Goal: Information Seeking & Learning: Learn about a topic

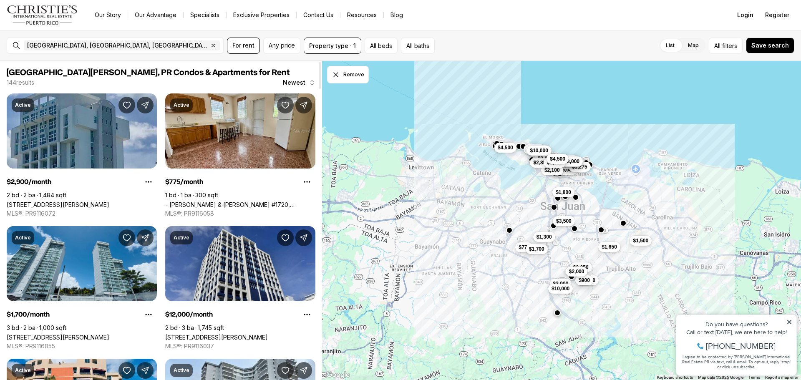
click at [108, 201] on link "[STREET_ADDRESS][PERSON_NAME]" at bounding box center [58, 204] width 103 height 7
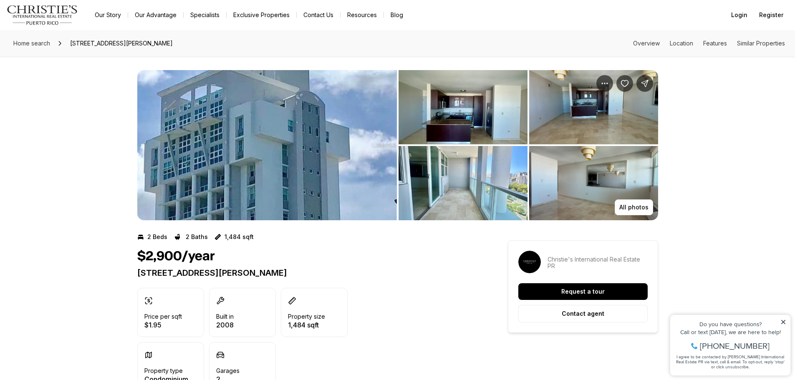
click at [784, 322] on icon at bounding box center [783, 322] width 6 height 6
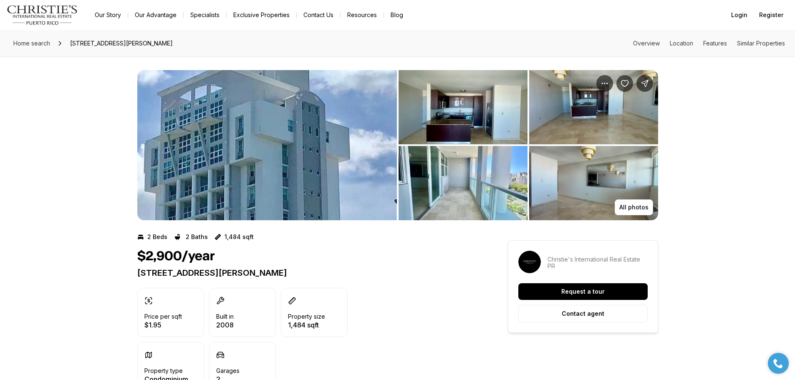
click at [243, 177] on img "View image gallery" at bounding box center [266, 145] width 259 height 150
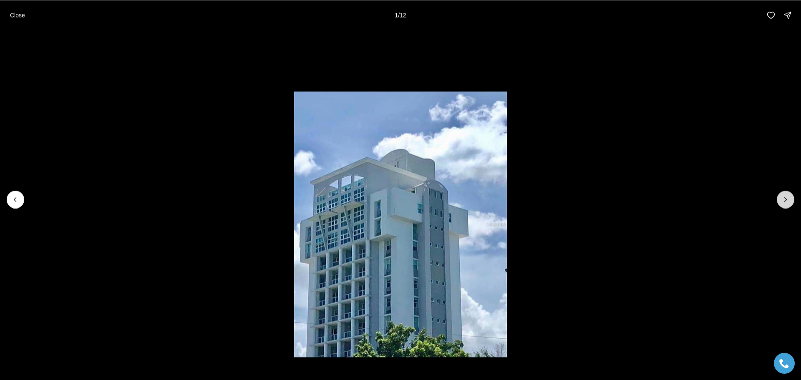
click at [786, 195] on button "Next slide" at bounding box center [786, 200] width 18 height 18
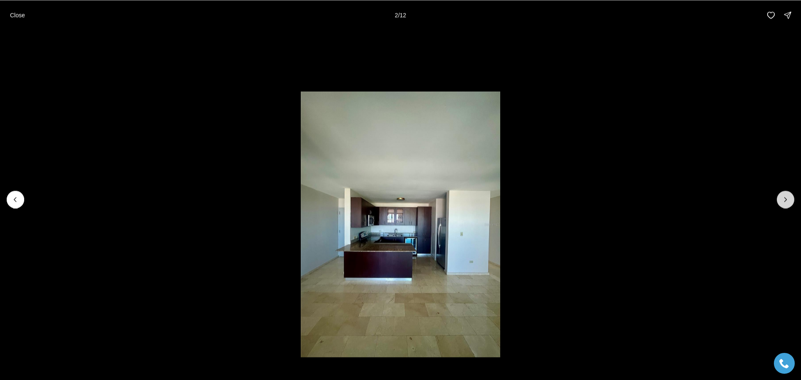
click at [786, 197] on icon "Next slide" at bounding box center [785, 199] width 8 height 8
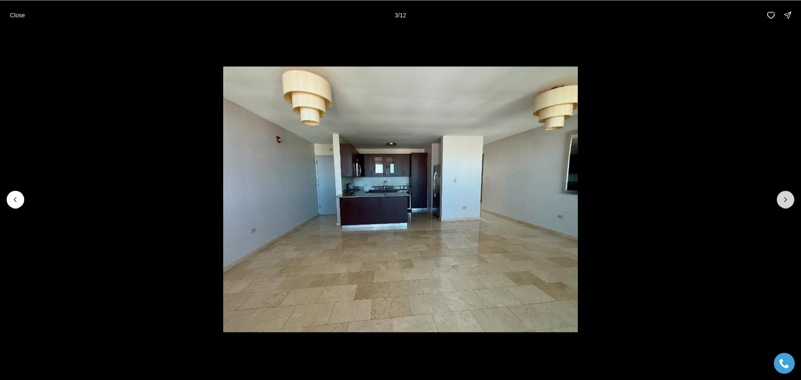
click at [786, 197] on icon "Next slide" at bounding box center [785, 199] width 8 height 8
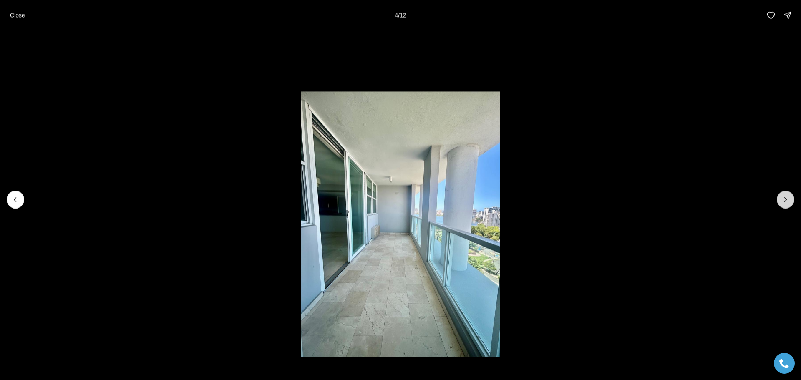
click at [786, 198] on icon "Next slide" at bounding box center [785, 199] width 8 height 8
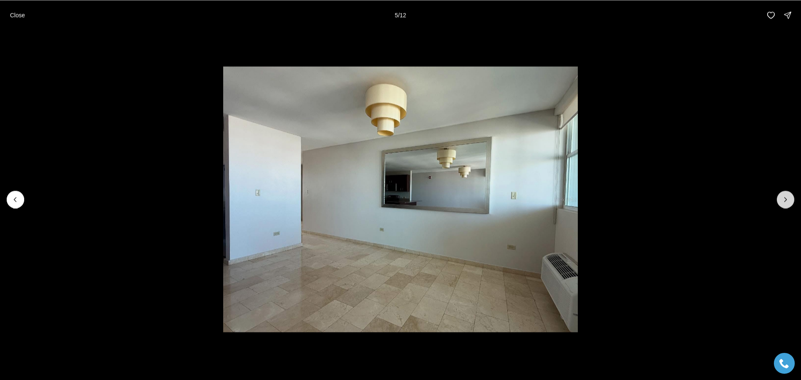
click at [786, 198] on icon "Next slide" at bounding box center [785, 199] width 8 height 8
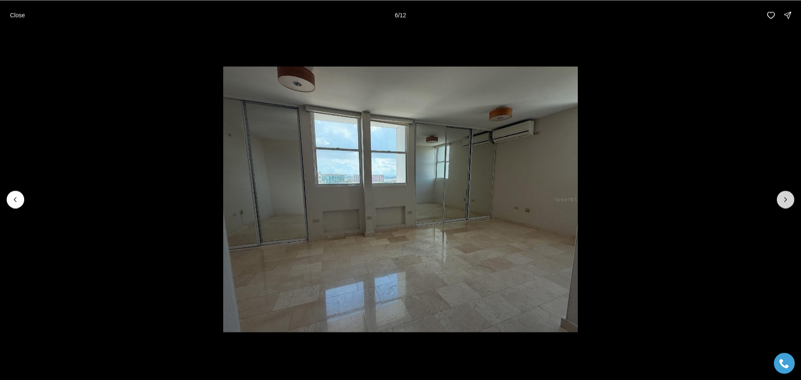
click at [786, 198] on icon "Next slide" at bounding box center [785, 199] width 8 height 8
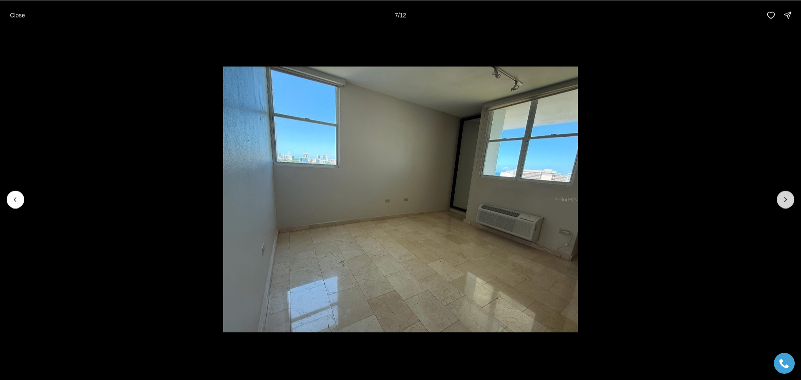
click at [786, 198] on icon "Next slide" at bounding box center [785, 199] width 8 height 8
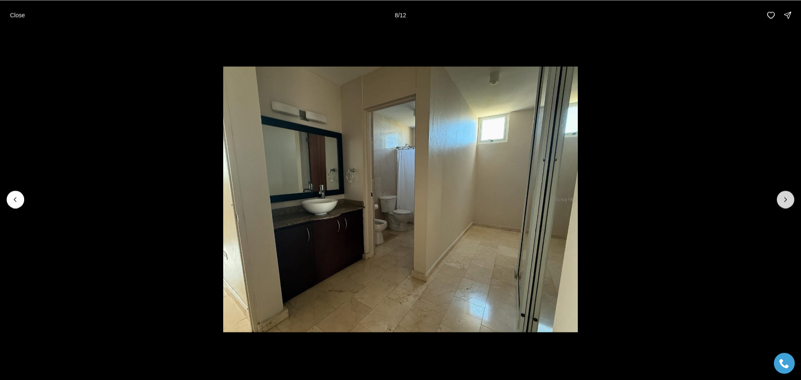
click at [786, 198] on icon "Next slide" at bounding box center [785, 199] width 8 height 8
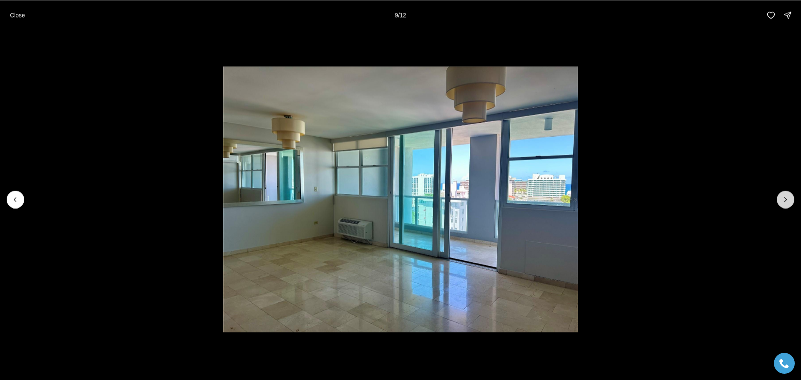
click at [786, 198] on icon "Next slide" at bounding box center [785, 199] width 8 height 8
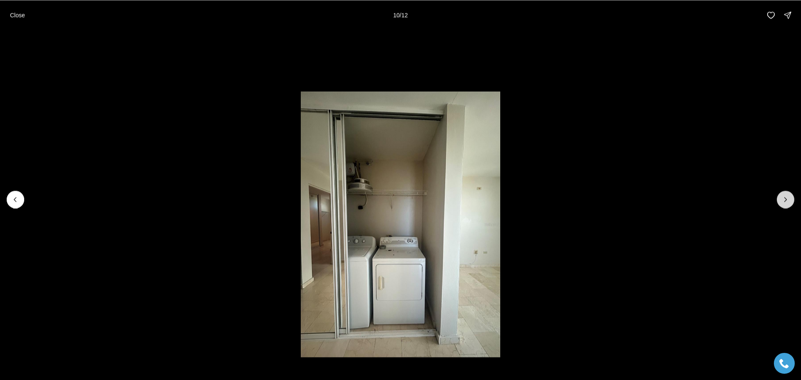
click at [786, 198] on icon "Next slide" at bounding box center [785, 199] width 8 height 8
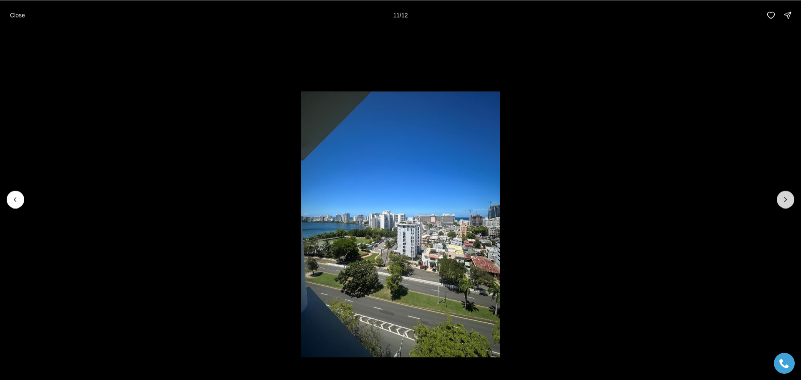
click at [786, 198] on icon "Next slide" at bounding box center [785, 199] width 8 height 8
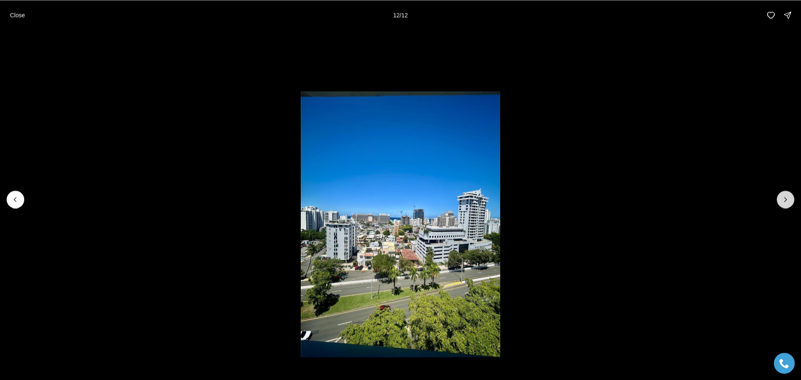
click at [786, 198] on div at bounding box center [786, 200] width 18 height 18
click at [23, 15] on p "Close" at bounding box center [17, 15] width 15 height 7
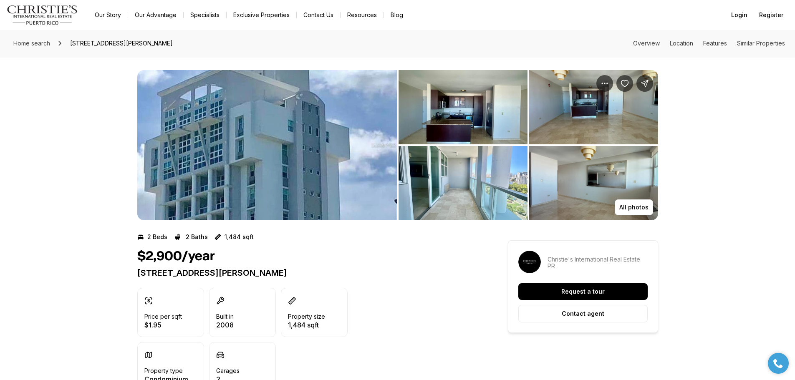
click at [301, 163] on img "View image gallery" at bounding box center [266, 145] width 259 height 150
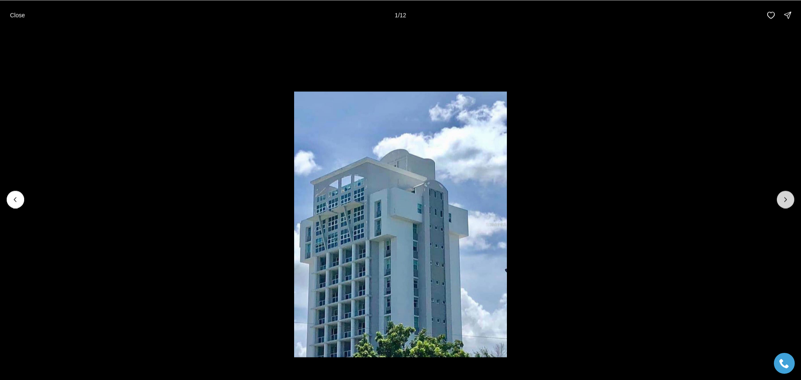
click at [786, 199] on icon "Next slide" at bounding box center [786, 199] width 2 height 4
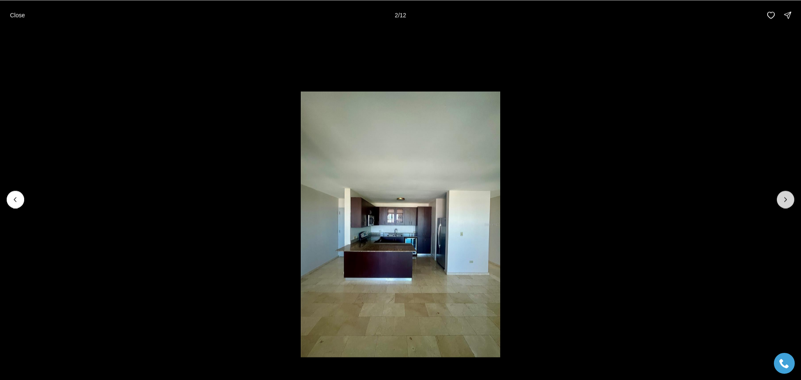
click at [786, 199] on icon "Next slide" at bounding box center [786, 199] width 2 height 4
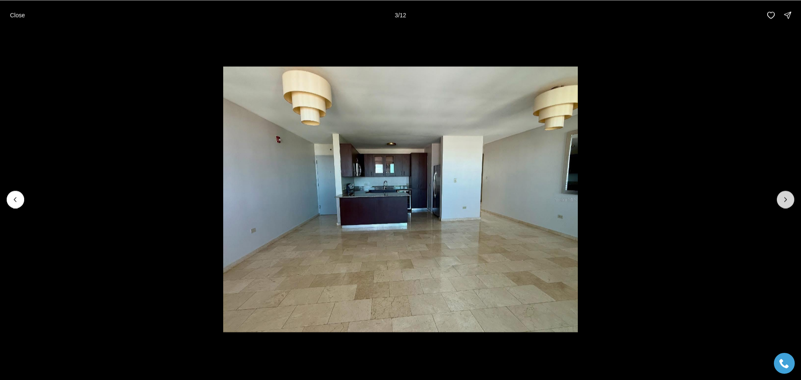
click at [786, 199] on icon "Next slide" at bounding box center [786, 199] width 2 height 4
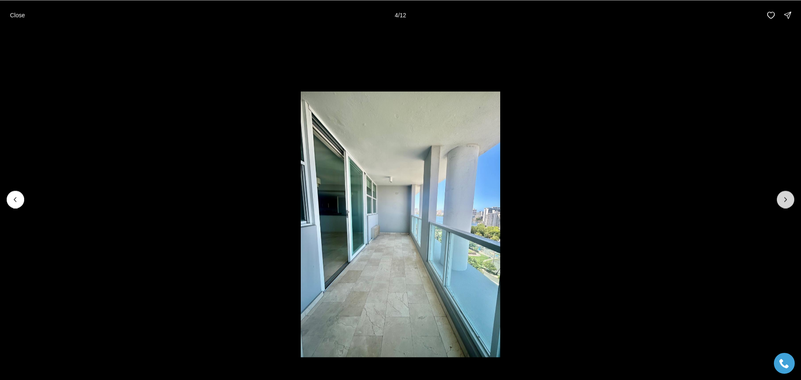
click at [786, 199] on icon "Next slide" at bounding box center [786, 199] width 2 height 4
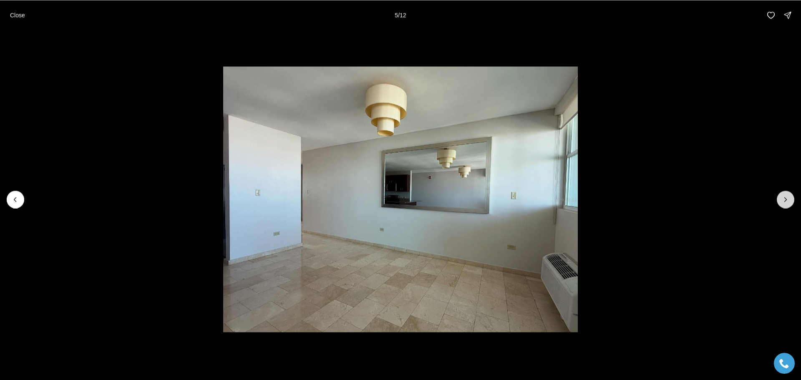
click at [786, 199] on icon "Next slide" at bounding box center [786, 199] width 2 height 4
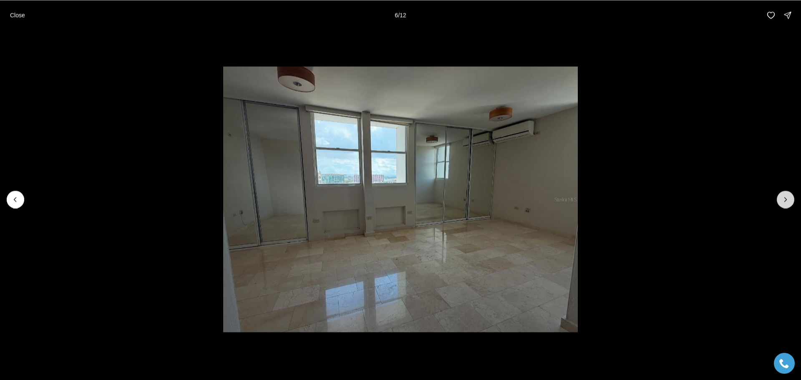
click at [786, 199] on icon "Next slide" at bounding box center [786, 199] width 2 height 4
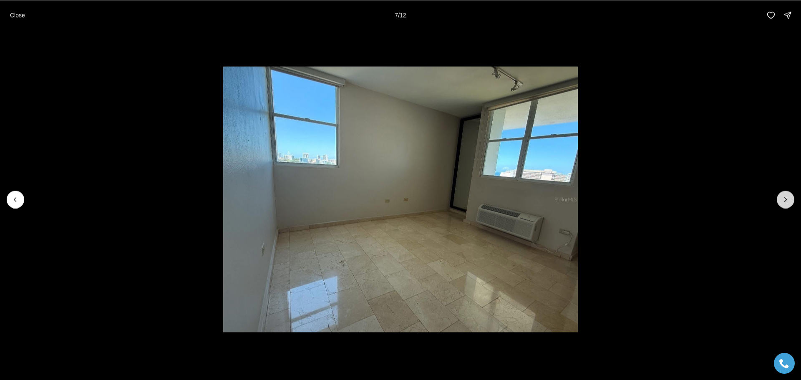
click at [786, 199] on icon "Next slide" at bounding box center [786, 199] width 2 height 4
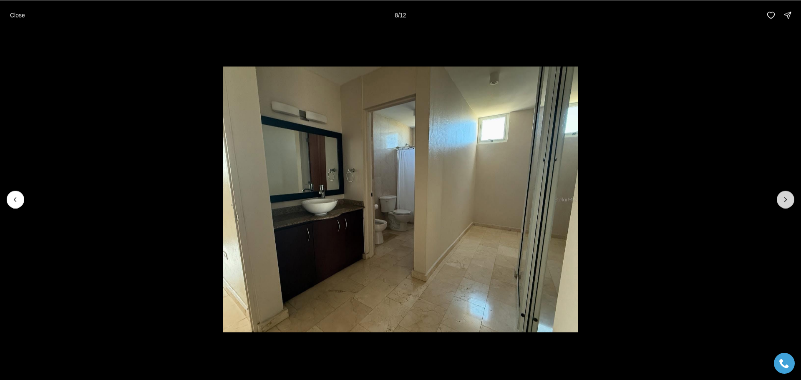
click at [786, 199] on icon "Next slide" at bounding box center [786, 199] width 2 height 4
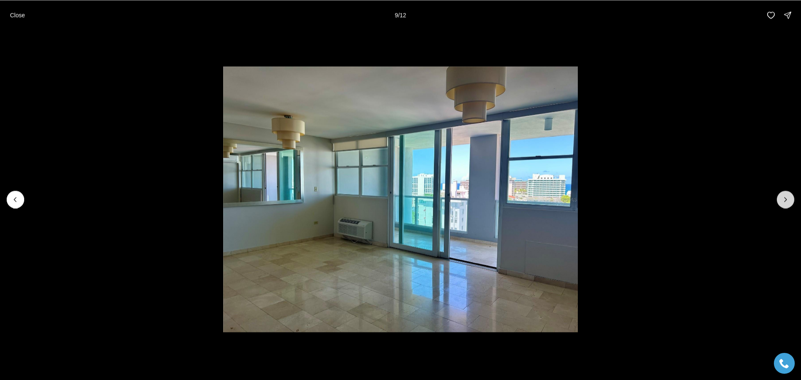
click at [786, 199] on icon "Next slide" at bounding box center [786, 199] width 2 height 4
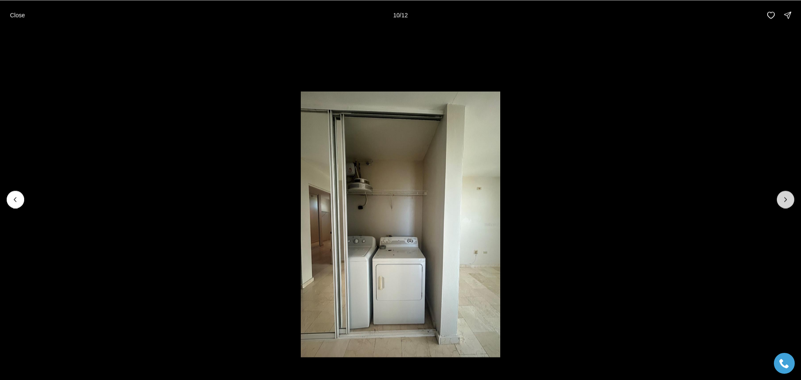
click at [786, 199] on icon "Next slide" at bounding box center [786, 199] width 2 height 4
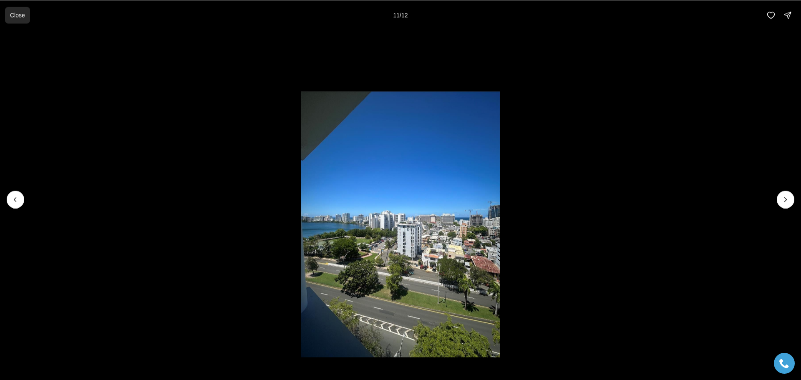
click at [14, 18] on p "Close" at bounding box center [17, 15] width 15 height 7
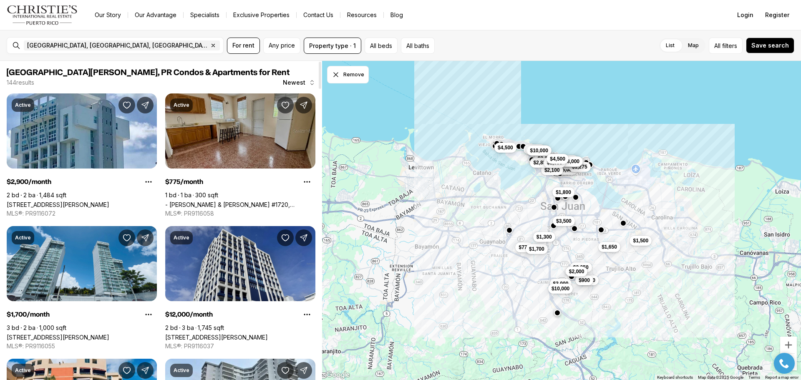
drag, startPoint x: 242, startPoint y: 145, endPoint x: 240, endPoint y: 139, distance: 6.0
click at [242, 201] on link "- [PERSON_NAME] & [PERSON_NAME] #1720, [GEOGRAPHIC_DATA][PERSON_NAME], 00921" at bounding box center [240, 204] width 150 height 7
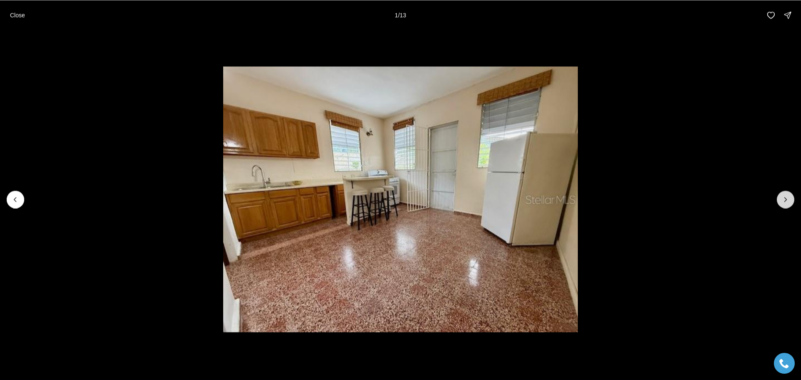
click at [786, 199] on icon "Next slide" at bounding box center [785, 199] width 8 height 8
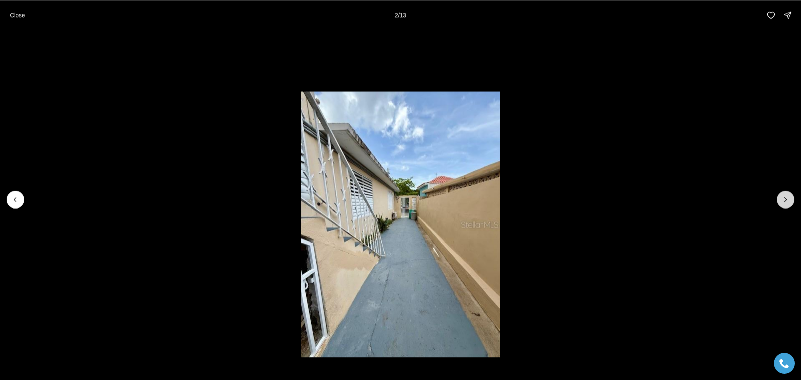
click at [786, 199] on icon "Next slide" at bounding box center [785, 199] width 8 height 8
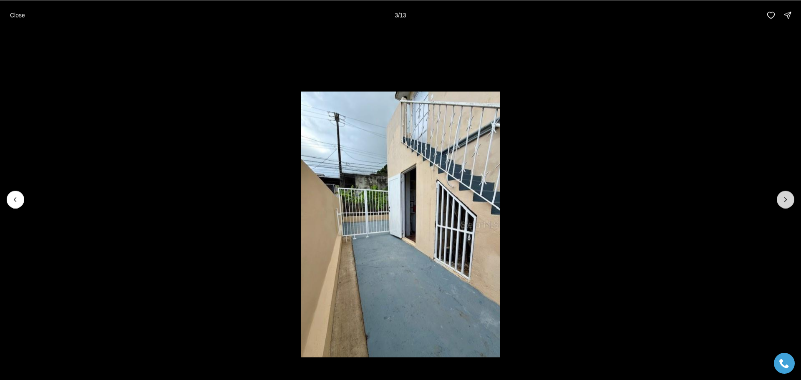
click at [786, 199] on icon "Next slide" at bounding box center [785, 199] width 8 height 8
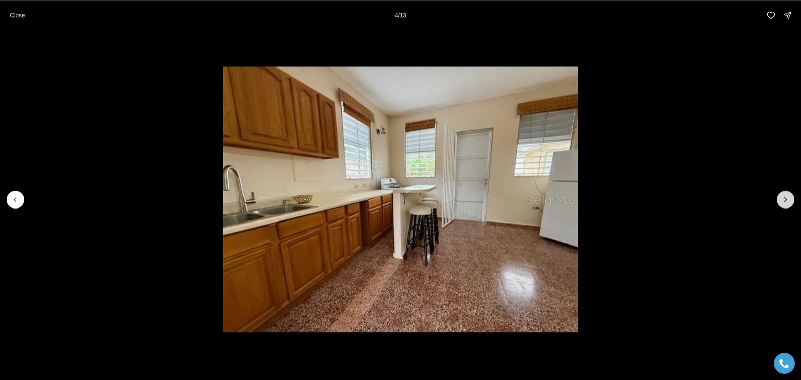
click at [786, 199] on icon "Next slide" at bounding box center [785, 199] width 8 height 8
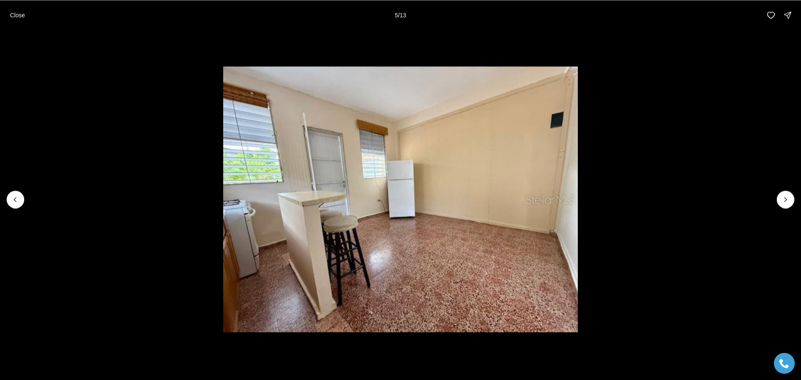
click at [16, 10] on button "Close" at bounding box center [17, 15] width 25 height 17
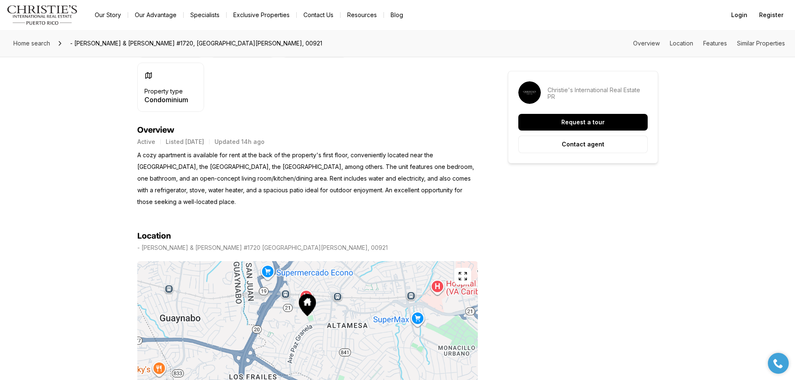
scroll to position [250, 0]
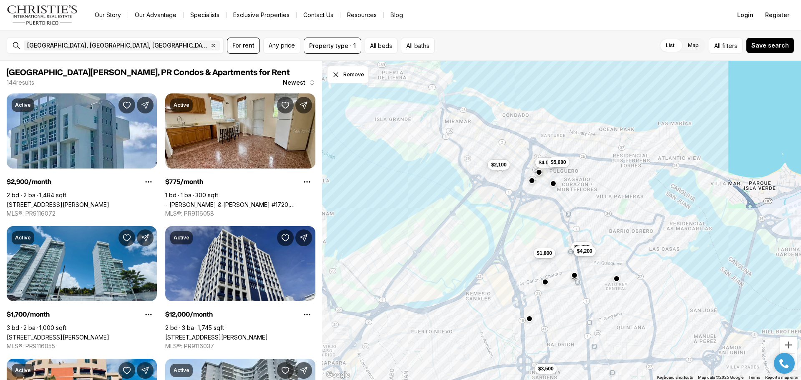
drag, startPoint x: 570, startPoint y: 132, endPoint x: 604, endPoint y: 241, distance: 114.0
click at [604, 241] on div "$1,800 $3,500 $4,800 $5,000 $1,650 $775 $2,100 $1,300 $5,000 $4,200" at bounding box center [561, 221] width 479 height 320
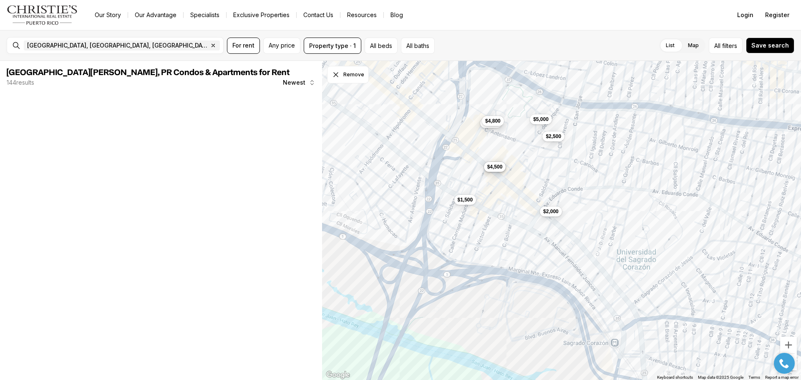
drag, startPoint x: 572, startPoint y: 201, endPoint x: 647, endPoint y: 247, distance: 88.4
click at [649, 250] on div "$1,500 $4,500 $4,800 $3,000 $4,500 $5,000 $2,500 $2,000" at bounding box center [561, 221] width 479 height 320
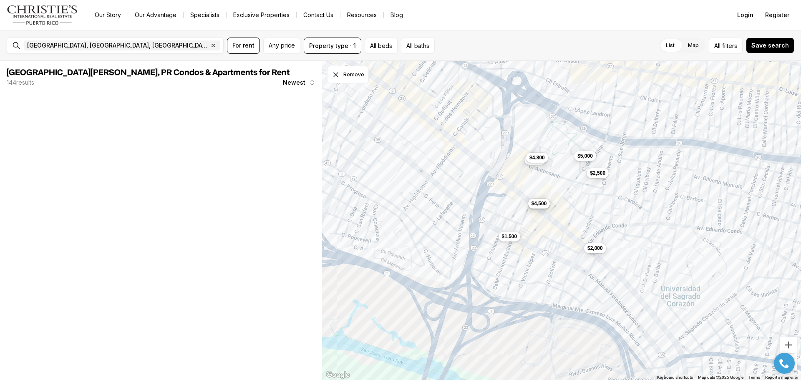
drag, startPoint x: 596, startPoint y: 237, endPoint x: 625, endPoint y: 307, distance: 76.1
click at [625, 307] on div "$1,500 $4,500 $4,800 $3,000 $4,500 $5,000 $2,500 $2,000" at bounding box center [561, 221] width 479 height 320
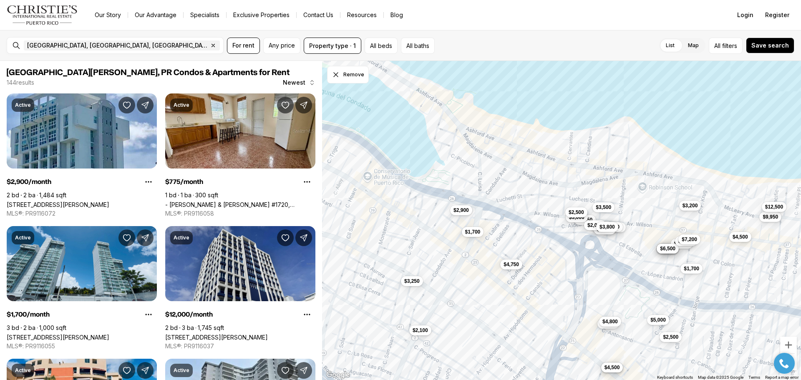
drag, startPoint x: 571, startPoint y: 247, endPoint x: 630, endPoint y: 373, distance: 139.2
click at [630, 373] on div "$1,500 $4,500 $4,800 $3,000 $4,500 $5,000 $2,500 $2,000 $1,275 $1,700 $2,100 $1…" at bounding box center [561, 221] width 479 height 320
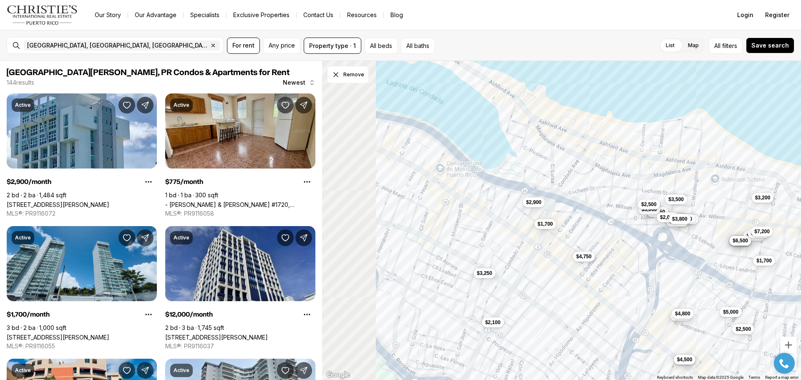
drag, startPoint x: 400, startPoint y: 168, endPoint x: 580, endPoint y: 171, distance: 180.2
click at [570, 165] on div "$4,500 $4,800 $3,000 $4,500 $5,000 $2,500 $1,700 $2,100 $2,900 $3,200 $6,500 $4…" at bounding box center [561, 221] width 479 height 320
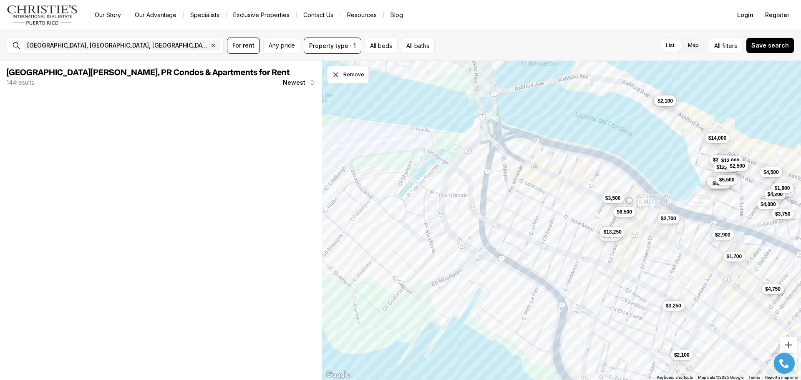
drag, startPoint x: 525, startPoint y: 164, endPoint x: 561, endPoint y: 218, distance: 64.3
click at [561, 217] on div "$2,100 $2,900 $4,750 $3,250 $1,700 $2,700 $6,500 $4,900 $5,100 $3,300 $2,100 $1…" at bounding box center [561, 221] width 479 height 320
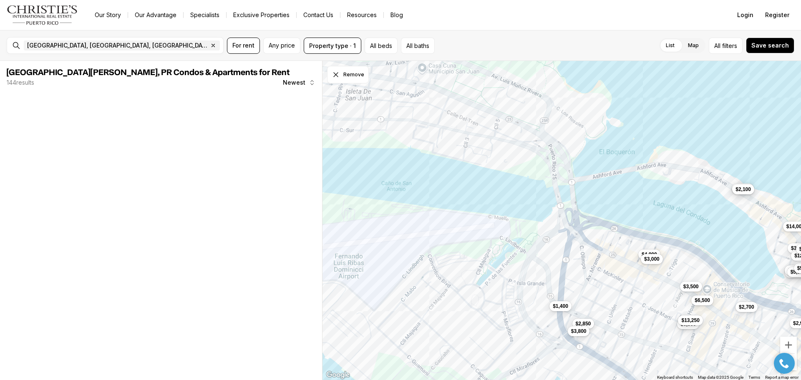
drag, startPoint x: 474, startPoint y: 154, endPoint x: 544, endPoint y: 229, distance: 102.7
click at [544, 229] on div "$2,100 $2,900 $4,750 $3,250 $1,700 $2,700 $6,500 $4,900 $5,100 $3,300 $2,100 $1…" at bounding box center [561, 221] width 479 height 320
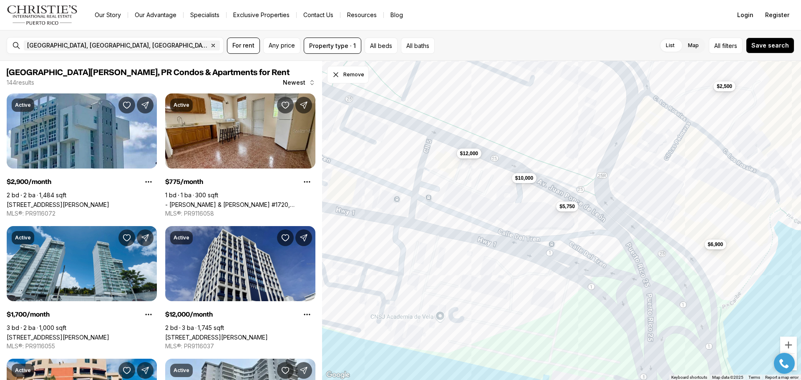
drag, startPoint x: 583, startPoint y: 248, endPoint x: 537, endPoint y: 143, distance: 115.1
click at [563, 177] on div "$5,750 $10,000 $12,000 $6,900 $2,500" at bounding box center [561, 221] width 479 height 320
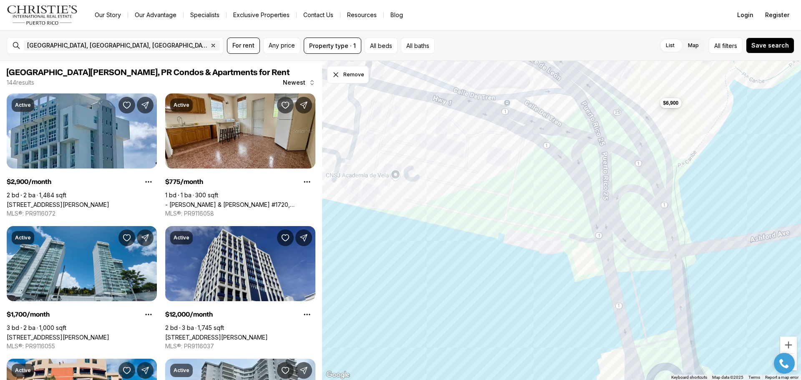
drag, startPoint x: 618, startPoint y: 196, endPoint x: 491, endPoint y: 317, distance: 175.6
click at [491, 316] on div "$6,900" at bounding box center [561, 221] width 479 height 320
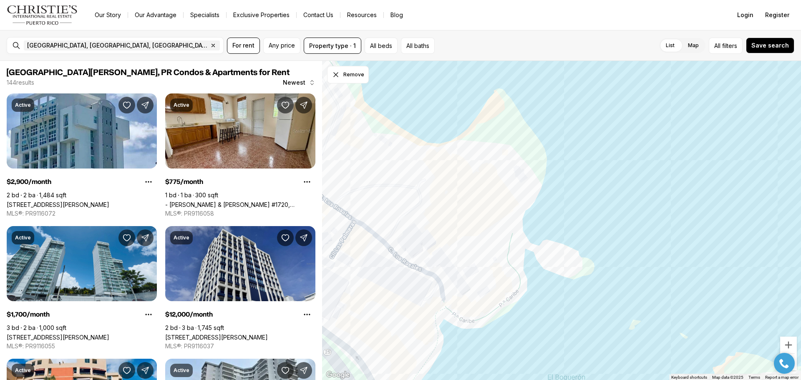
drag, startPoint x: 511, startPoint y: 280, endPoint x: 547, endPoint y: 204, distance: 84.5
click at [547, 204] on div at bounding box center [561, 221] width 479 height 320
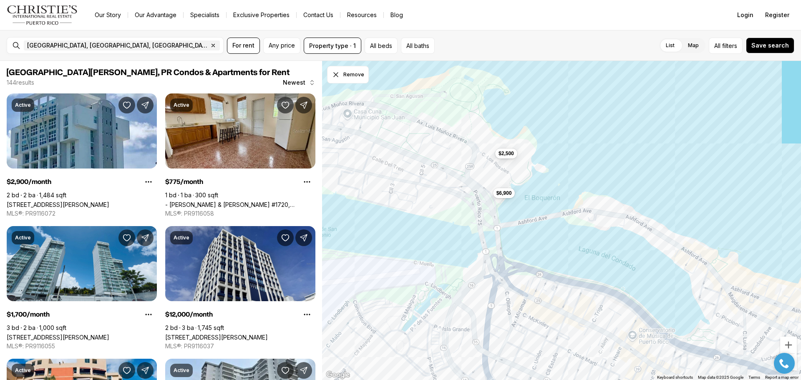
drag, startPoint x: 511, startPoint y: 302, endPoint x: 508, endPoint y: 166, distance: 136.0
click at [518, 211] on div "$2,500 $6,900" at bounding box center [561, 221] width 479 height 320
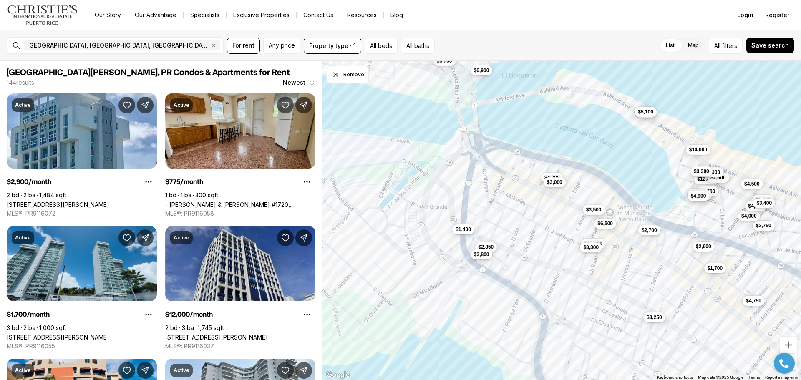
drag, startPoint x: 587, startPoint y: 298, endPoint x: 548, endPoint y: 227, distance: 81.4
click at [548, 227] on div "$2,500 $6,900 $12,000 $4,000 $3,000 $2,500 $6,250 $10,000 $12,000 $14,000 $2,10…" at bounding box center [561, 221] width 479 height 320
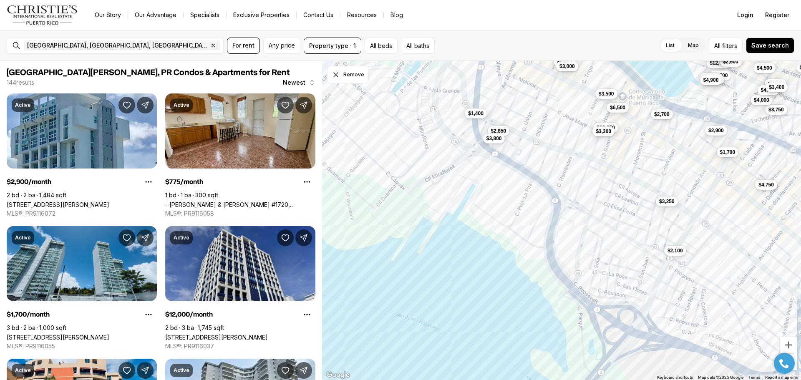
drag, startPoint x: 606, startPoint y: 263, endPoint x: 653, endPoint y: 130, distance: 140.8
click at [641, 151] on div "$12,000 $4,000 $3,000 $2,500 $14,000 $2,100 $5,100 $12,000 $3,300 $2,900 $3,750…" at bounding box center [561, 221] width 479 height 320
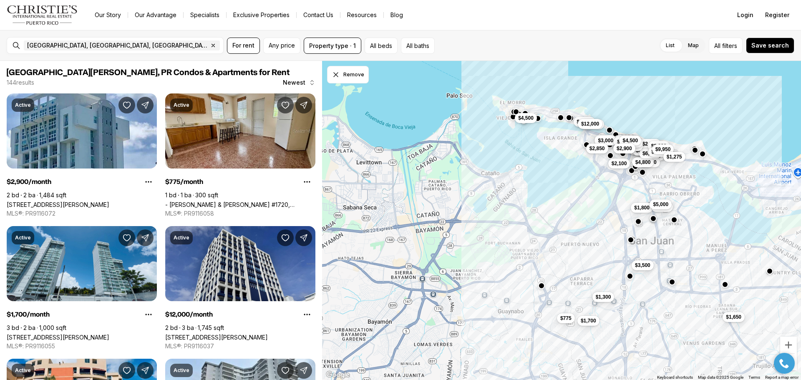
drag, startPoint x: 644, startPoint y: 261, endPoint x: 589, endPoint y: 188, distance: 90.9
click at [592, 189] on div "$2,100 $3,000 $1,800 $1,650 $8,000 $5,000 $2,150 $1,700 $5,000 $3,200 $2,900 $4…" at bounding box center [561, 221] width 479 height 320
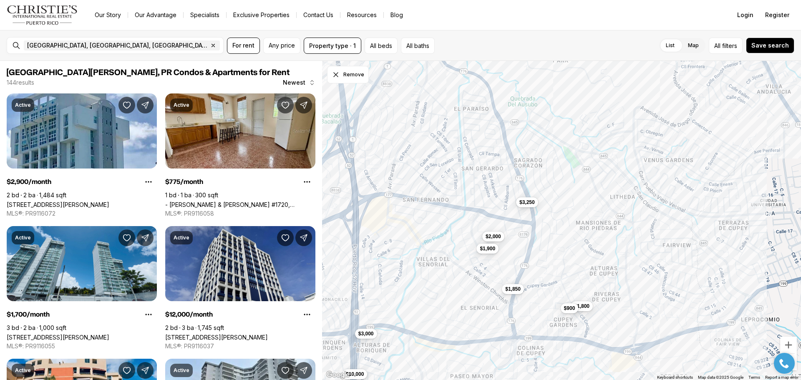
drag, startPoint x: 586, startPoint y: 262, endPoint x: 595, endPoint y: 173, distance: 89.4
click at [595, 176] on div "$1,850 $3,250 $1,800 $900 $2,000 $1,900 $10,000 $3,000" at bounding box center [561, 221] width 479 height 320
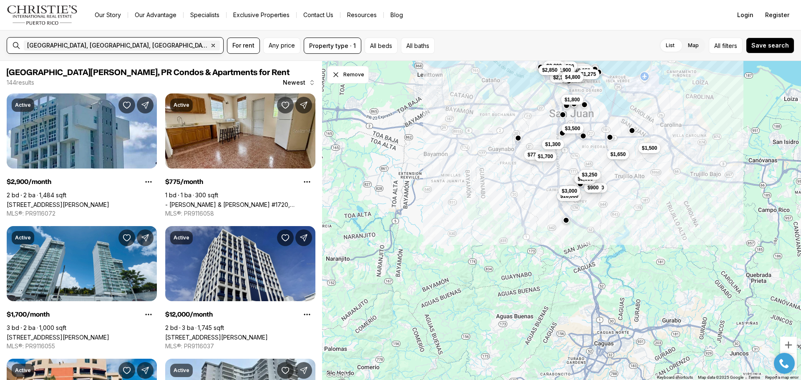
click at [210, 43] on icon "button" at bounding box center [213, 45] width 7 height 7
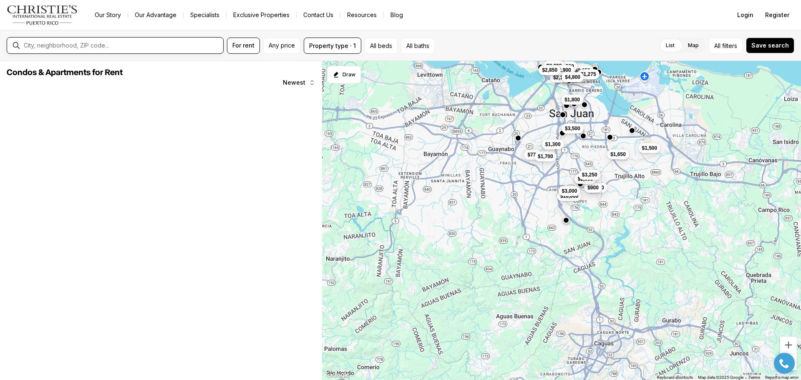
click at [80, 45] on input "text" at bounding box center [122, 46] width 196 height 8
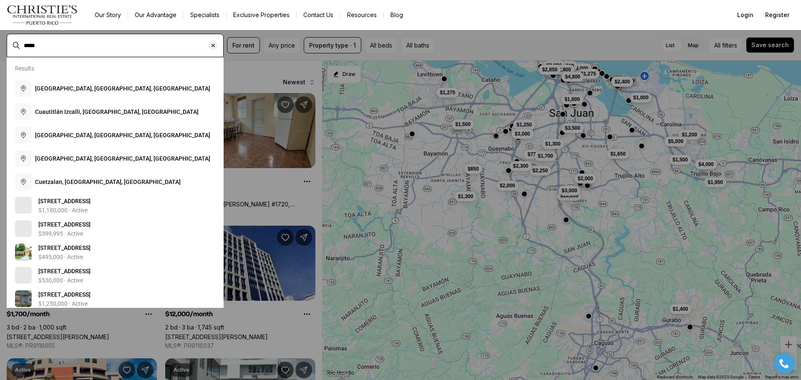
type input "*****"
